Goal: Transaction & Acquisition: Purchase product/service

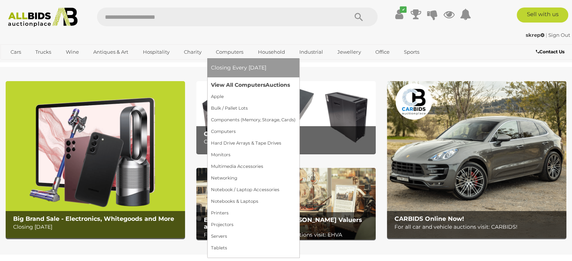
click at [233, 85] on link "View All Computers Auctions" at bounding box center [253, 85] width 85 height 12
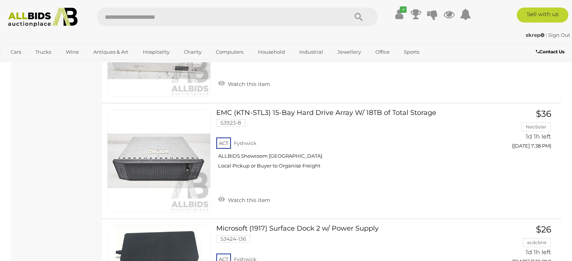
scroll to position [8814, 0]
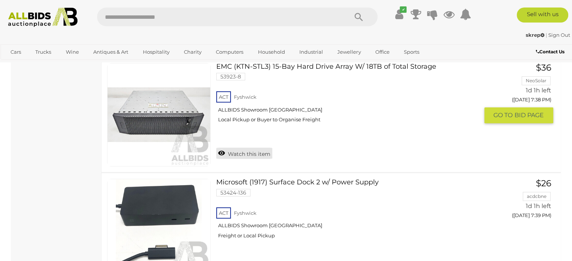
click at [252, 148] on link "Watch this item" at bounding box center [244, 153] width 56 height 11
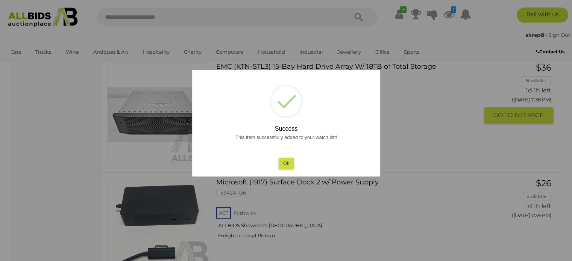
click at [285, 165] on button "Ok" at bounding box center [285, 163] width 15 height 11
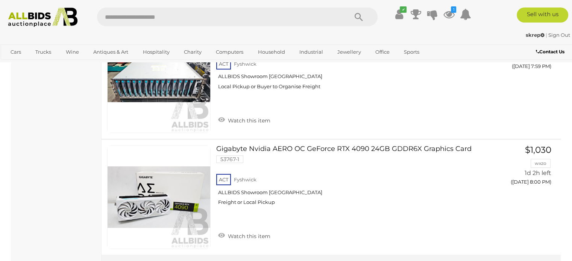
scroll to position [11698, 0]
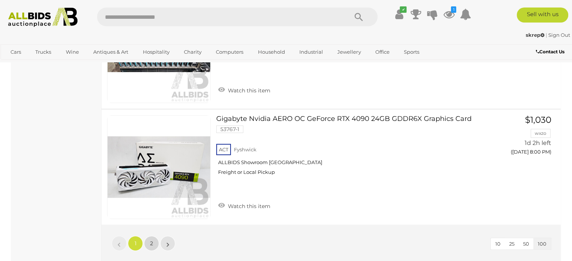
click at [153, 240] on span "2" at bounding box center [151, 243] width 3 height 7
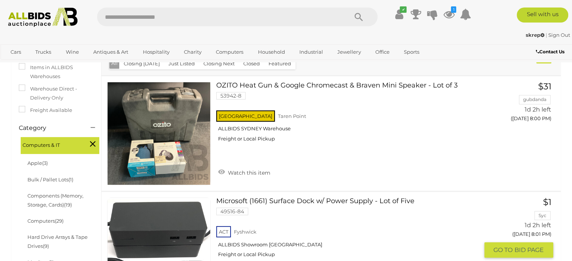
click at [520, 234] on link "$1 Syc 1d 2h left ([DATE] 8:01 PM) GO TO BID PAGE" at bounding box center [522, 228] width 64 height 61
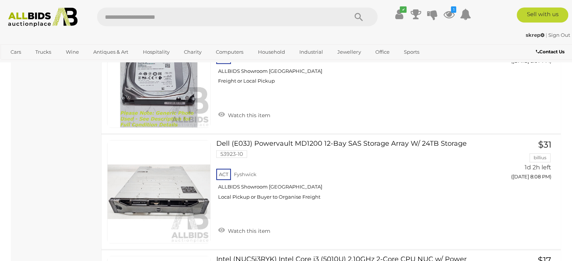
scroll to position [924, 0]
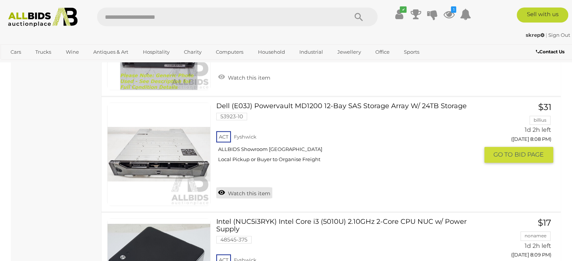
click at [238, 192] on link "Watch this item" at bounding box center [244, 192] width 56 height 11
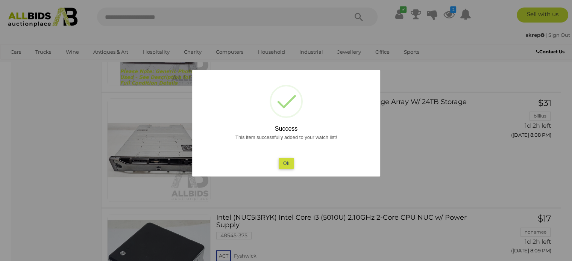
click at [286, 167] on button "Ok" at bounding box center [285, 163] width 15 height 11
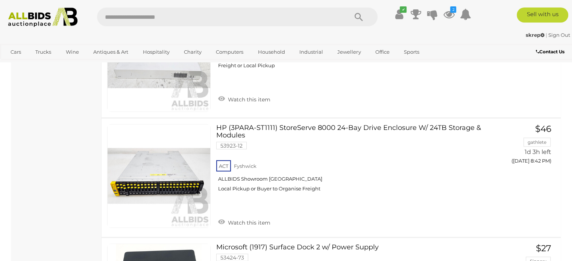
scroll to position [4462, 0]
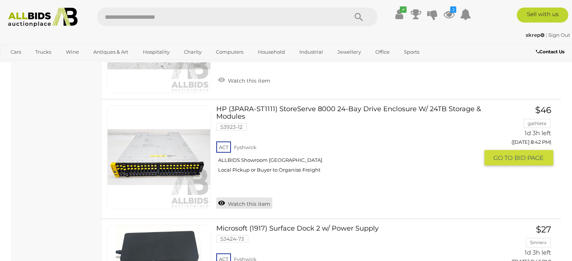
click at [242, 200] on link "Watch this item" at bounding box center [244, 203] width 56 height 11
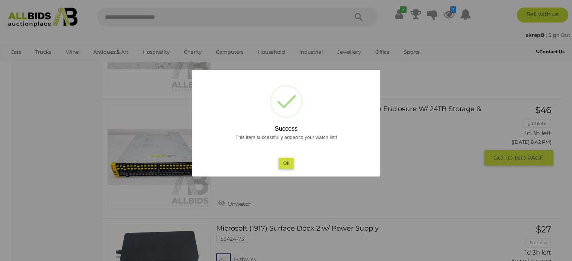
click at [289, 168] on button "Ok" at bounding box center [285, 163] width 15 height 11
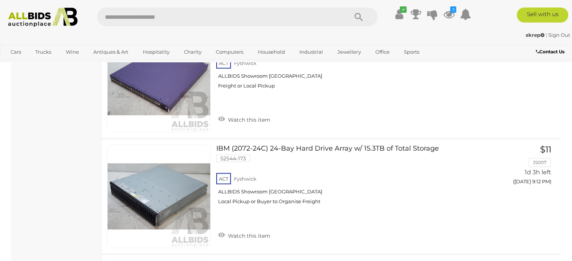
scroll to position [7375, 0]
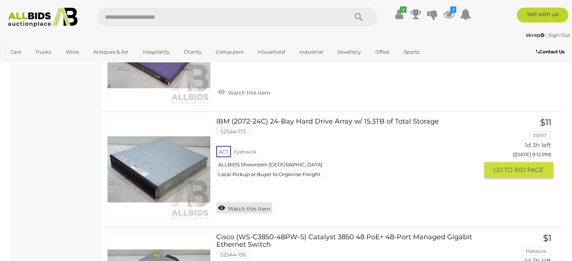
click at [250, 203] on link "Watch this item" at bounding box center [244, 208] width 56 height 11
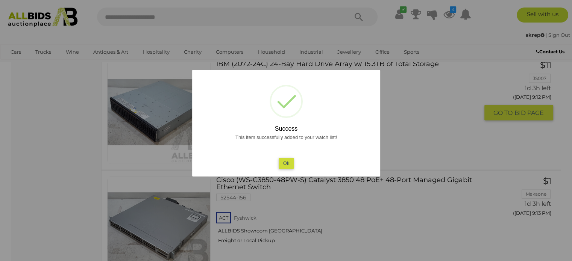
click at [285, 163] on button "Ok" at bounding box center [285, 163] width 15 height 11
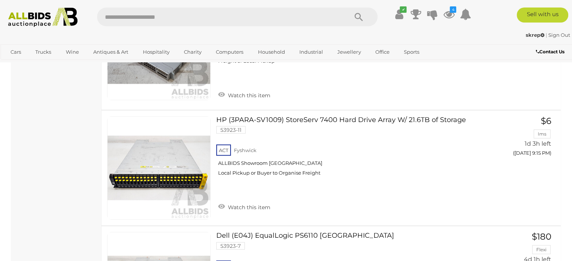
scroll to position [7629, 0]
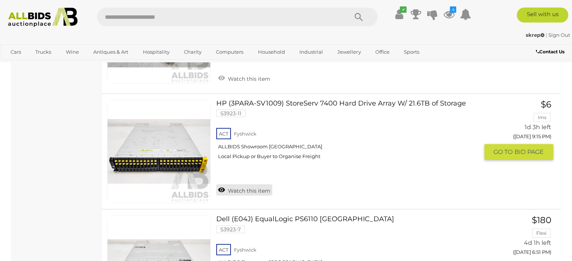
click at [249, 185] on link "Watch this item" at bounding box center [244, 190] width 56 height 11
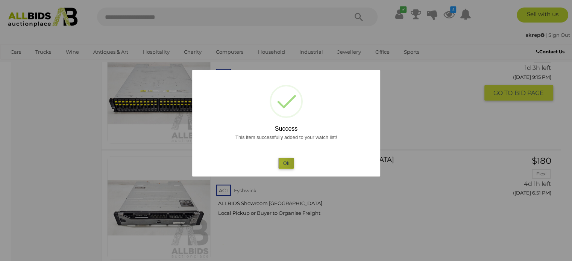
click at [281, 164] on button "Ok" at bounding box center [285, 163] width 15 height 11
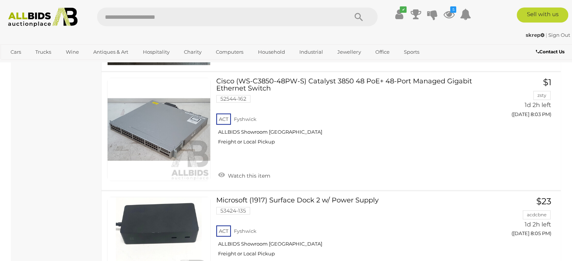
scroll to position [122, 0]
